Goal: Transaction & Acquisition: Book appointment/travel/reservation

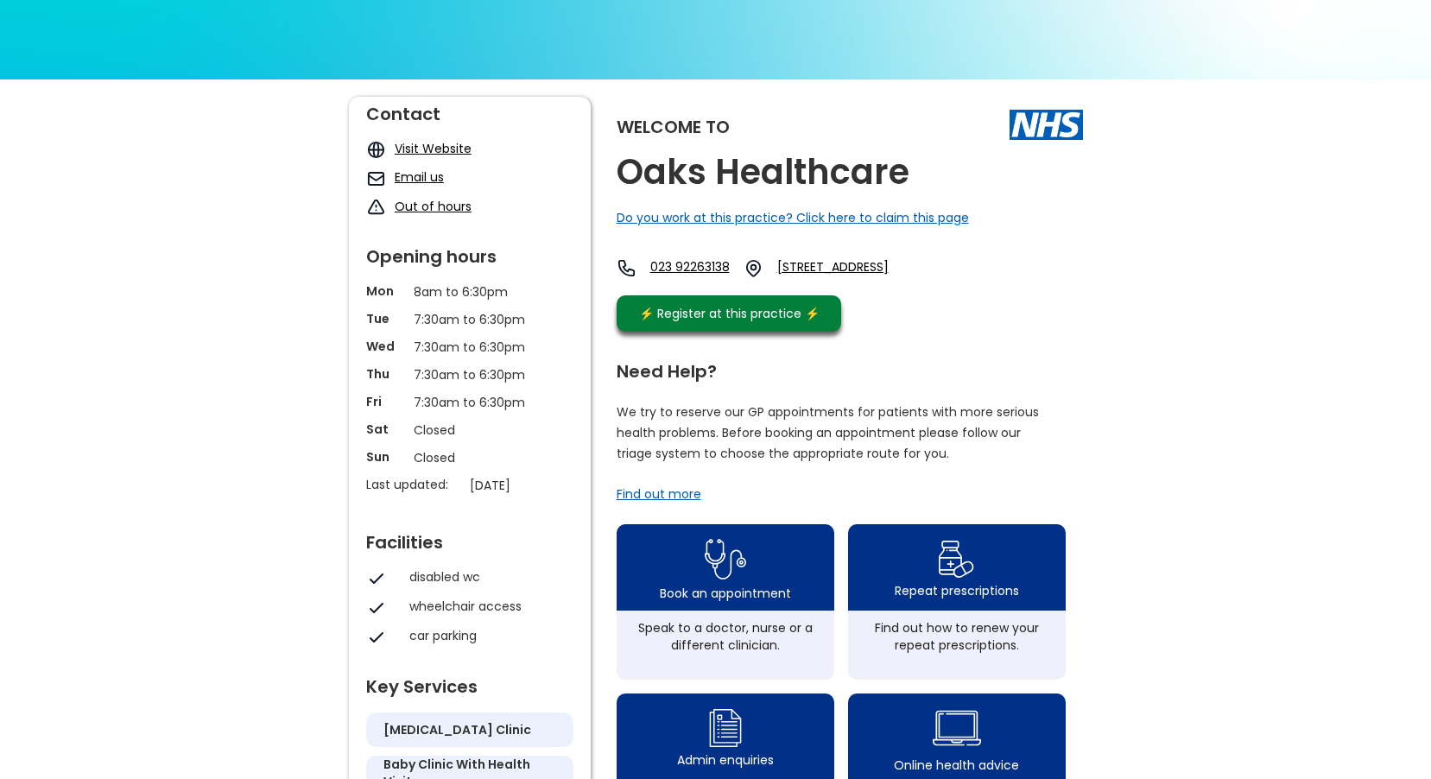
scroll to position [173, 0]
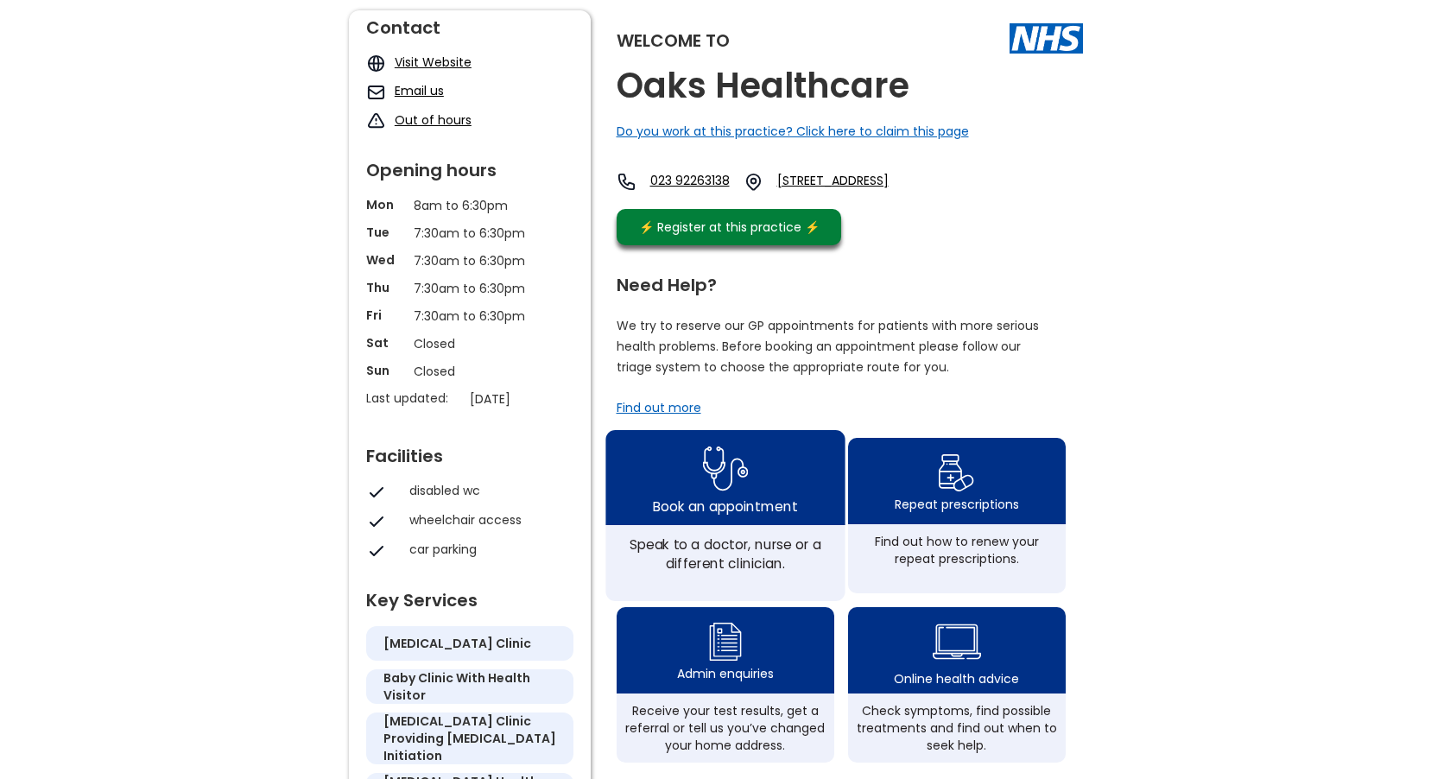
click at [717, 515] on div "Book an appointment" at bounding box center [725, 505] width 144 height 19
click at [715, 497] on img at bounding box center [725, 468] width 46 height 56
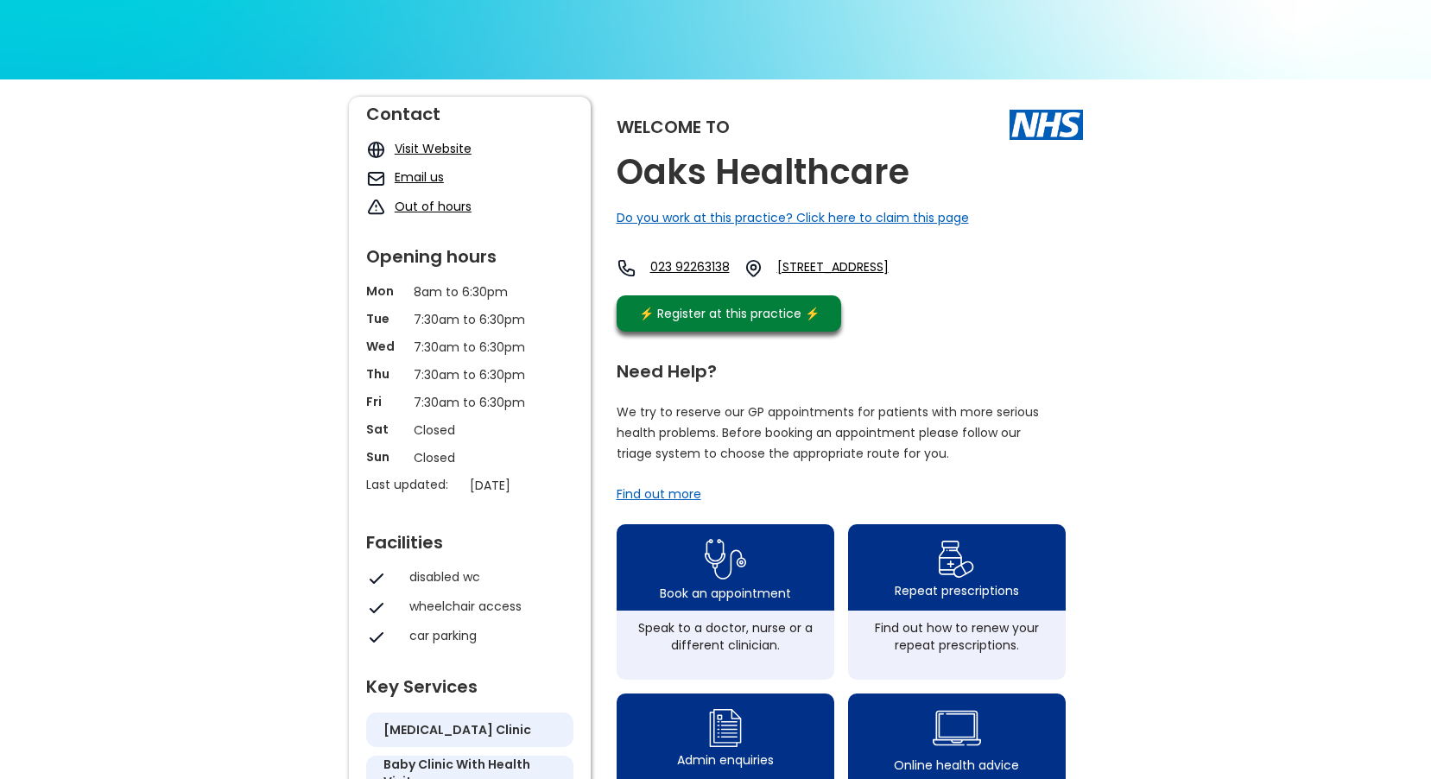
scroll to position [259, 0]
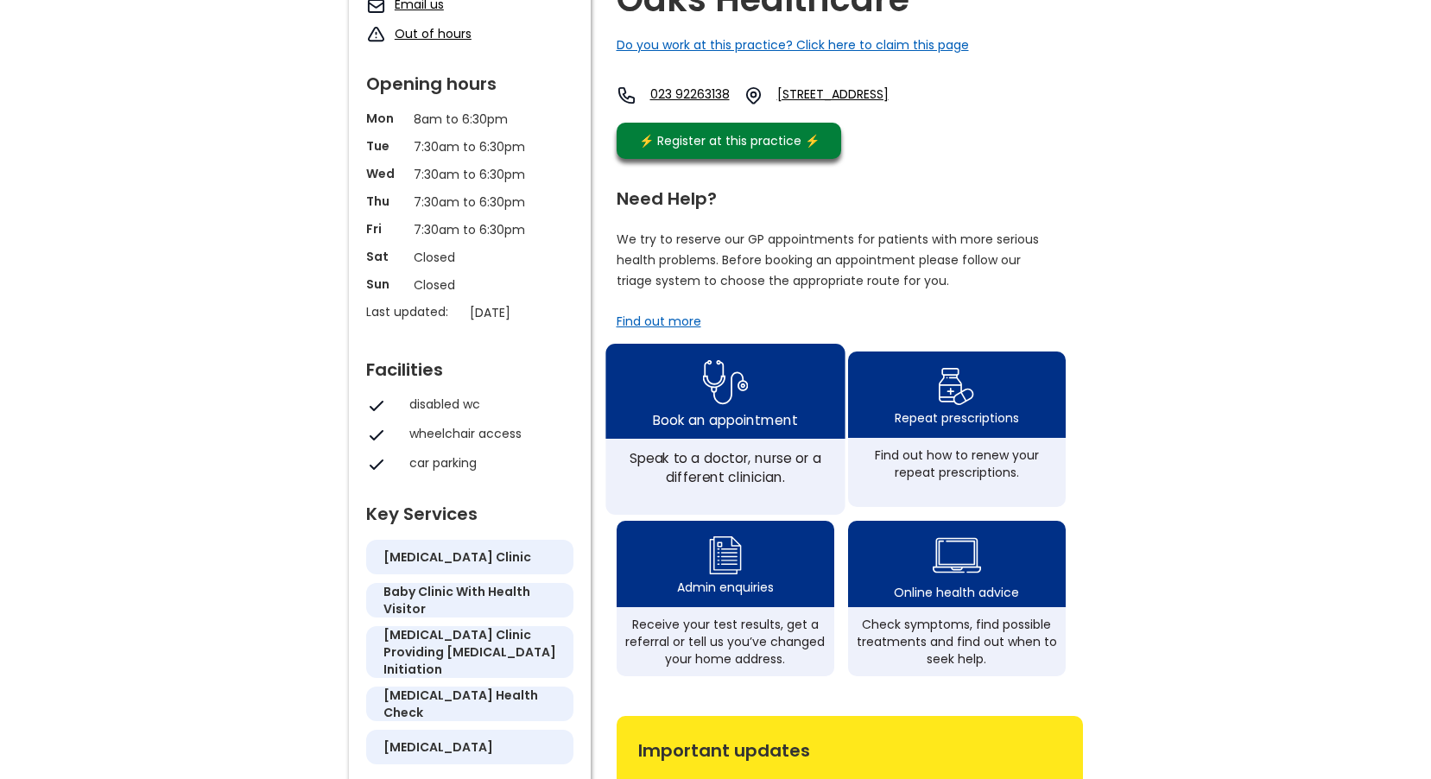
click at [717, 410] on img at bounding box center [725, 382] width 46 height 56
